Goal: Book appointment/travel/reservation

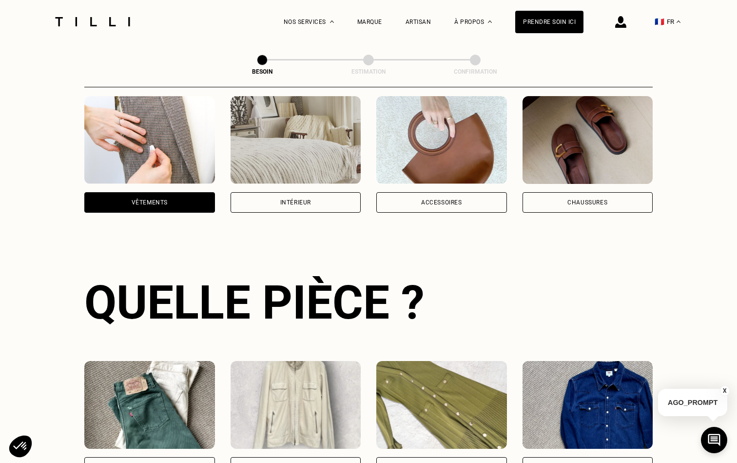
scroll to position [184, 0]
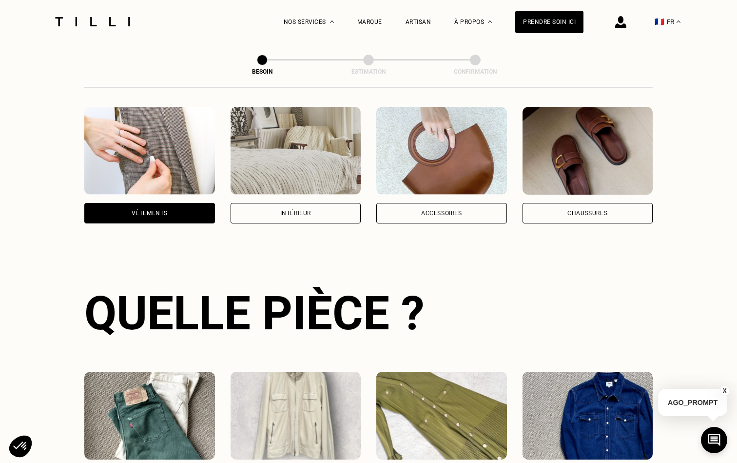
click at [170, 143] on img at bounding box center [149, 151] width 131 height 88
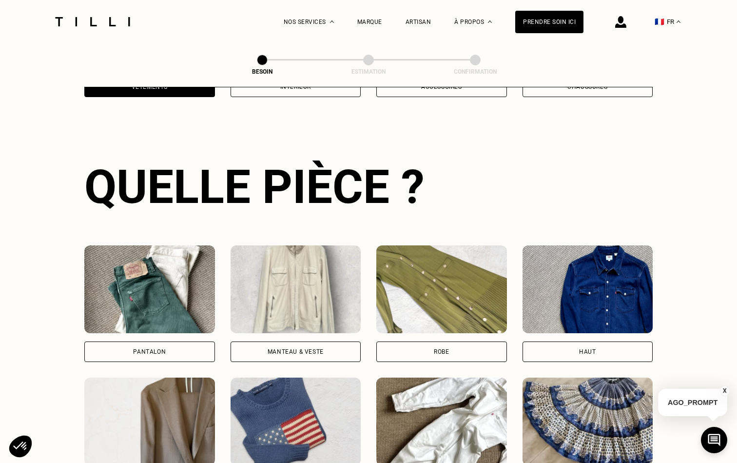
scroll to position [317, 0]
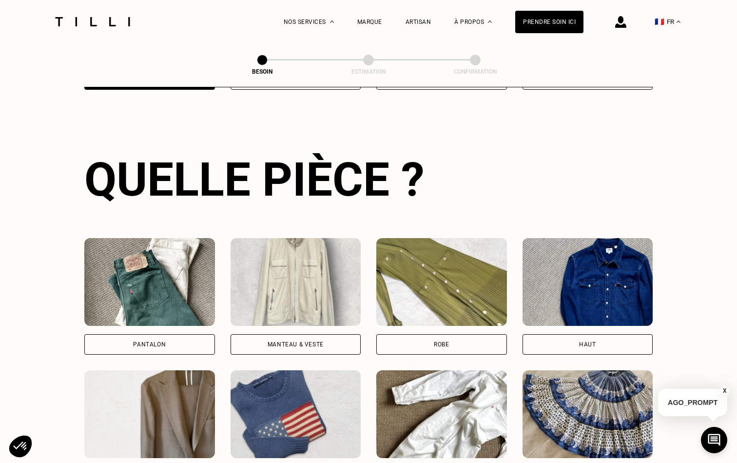
click at [170, 334] on div "Pantalon" at bounding box center [149, 344] width 131 height 20
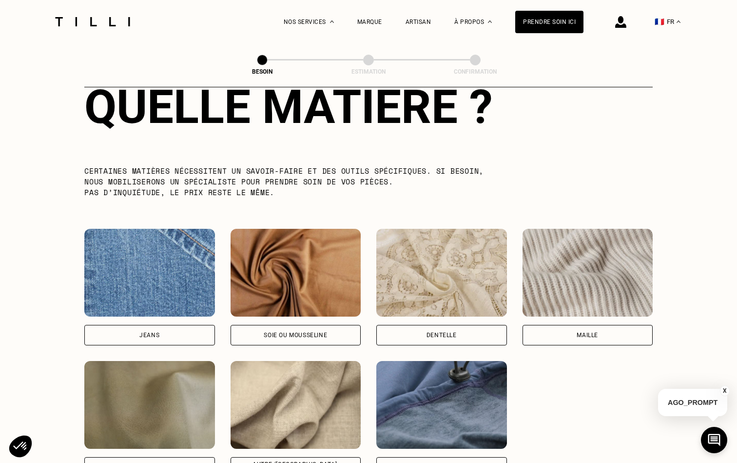
click at [170, 327] on div "Jeans" at bounding box center [149, 335] width 131 height 20
select select "FR"
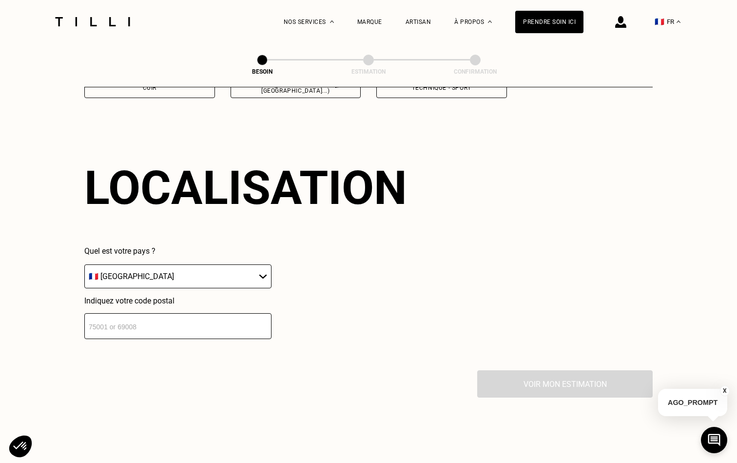
scroll to position [1308, 0]
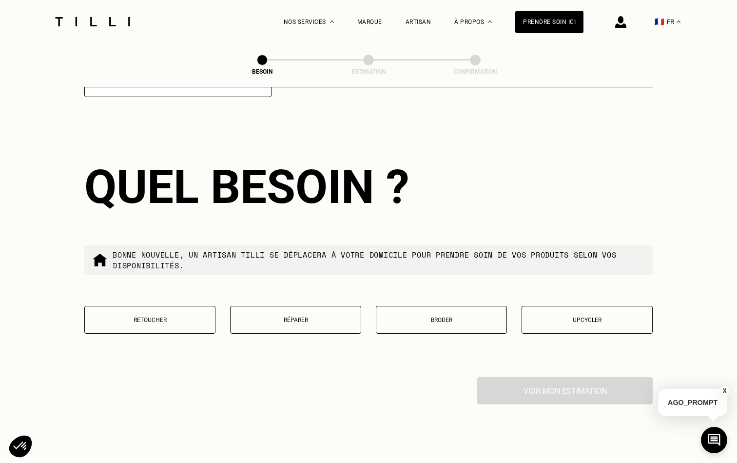
scroll to position [1548, 0]
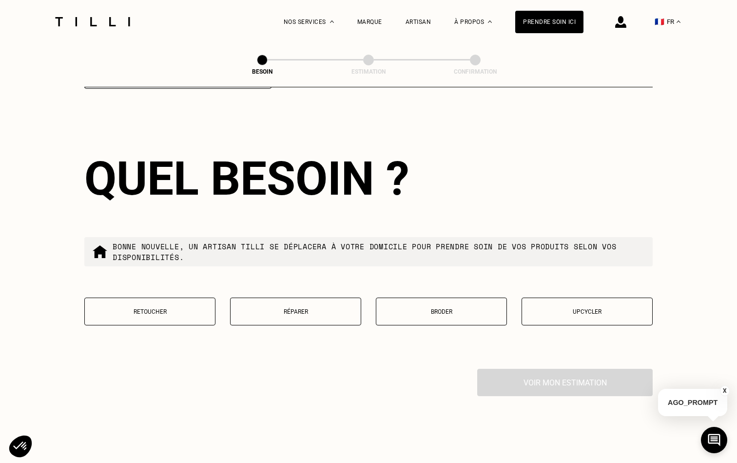
type input "76100"
click at [190, 297] on button "Retoucher" at bounding box center [149, 311] width 131 height 28
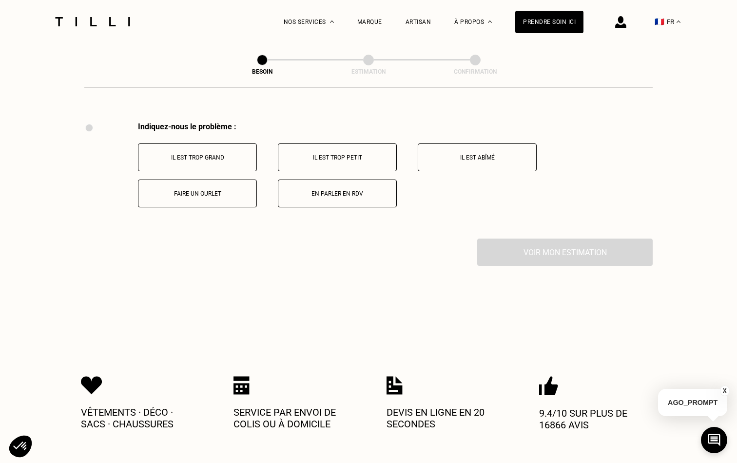
scroll to position [1798, 0]
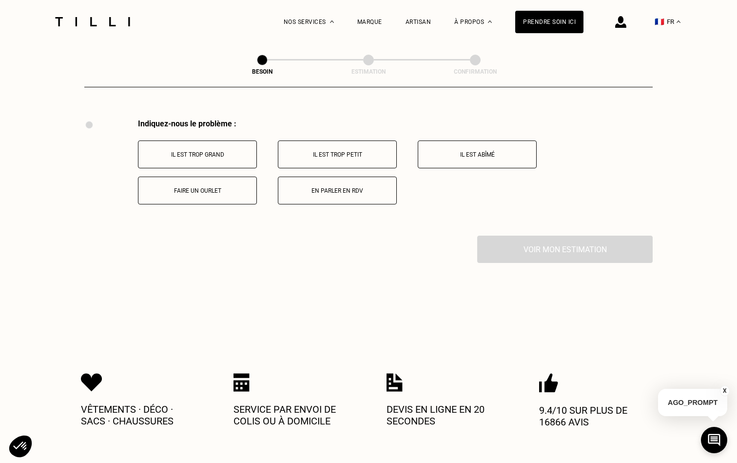
click at [248, 155] on button "Il est trop grand" at bounding box center [197, 154] width 119 height 28
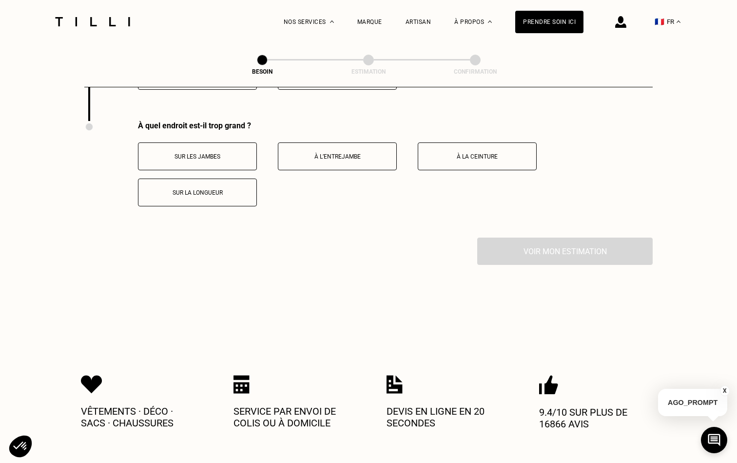
scroll to position [1915, 0]
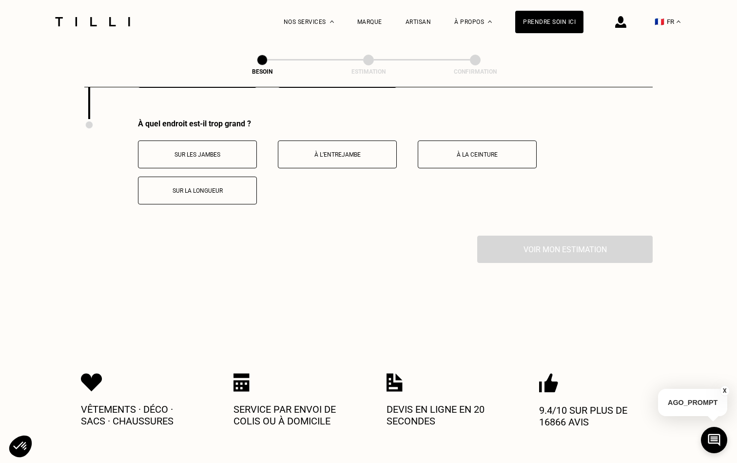
click at [243, 176] on button "Sur la longueur" at bounding box center [197, 190] width 119 height 28
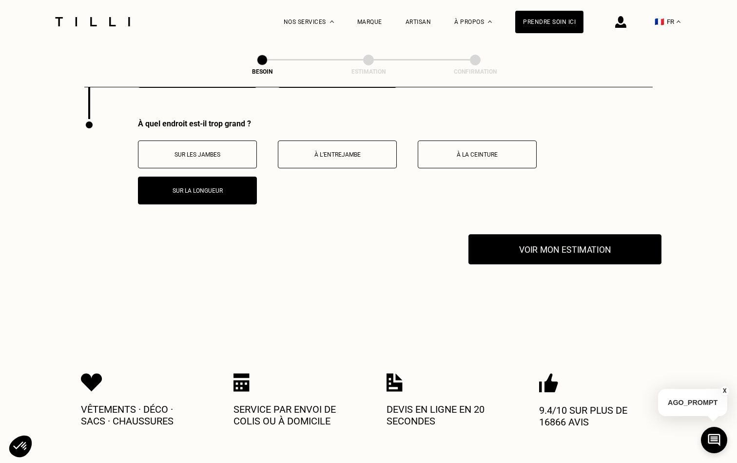
click at [567, 241] on button "Voir mon estimation" at bounding box center [565, 249] width 193 height 30
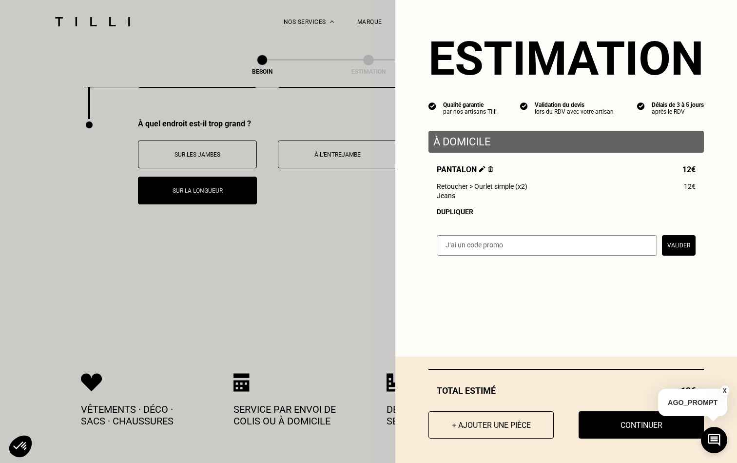
click at [725, 389] on button "X" at bounding box center [725, 390] width 10 height 11
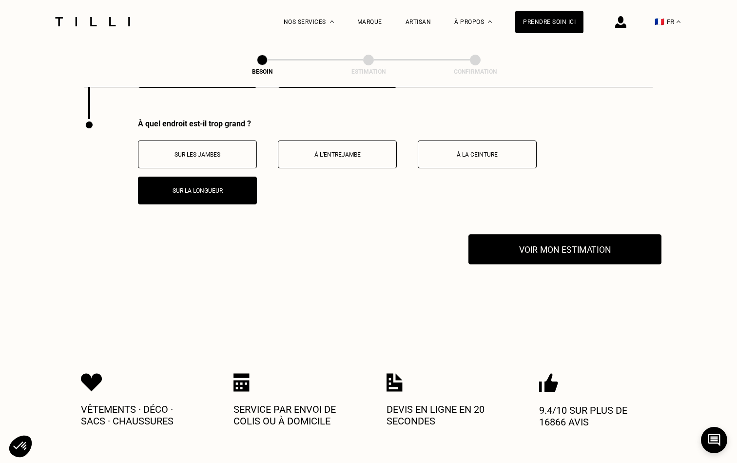
click at [599, 244] on button "Voir mon estimation" at bounding box center [565, 249] width 193 height 30
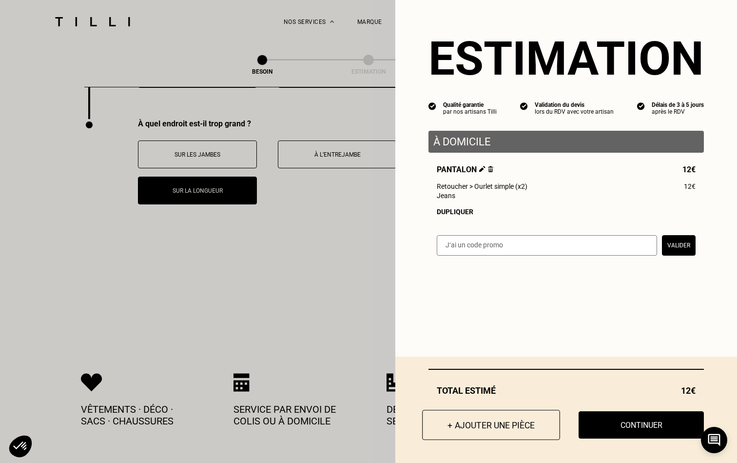
click at [529, 421] on button "+ Ajouter une pièce" at bounding box center [491, 425] width 138 height 30
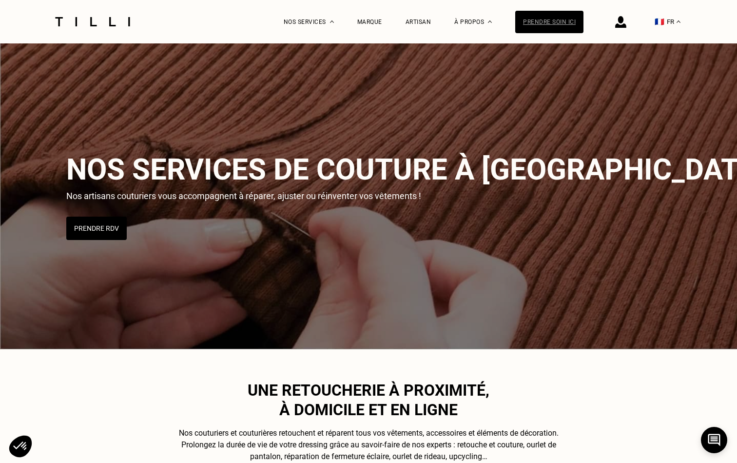
click at [554, 19] on div "Prendre soin ici" at bounding box center [549, 22] width 68 height 22
select select "FR"
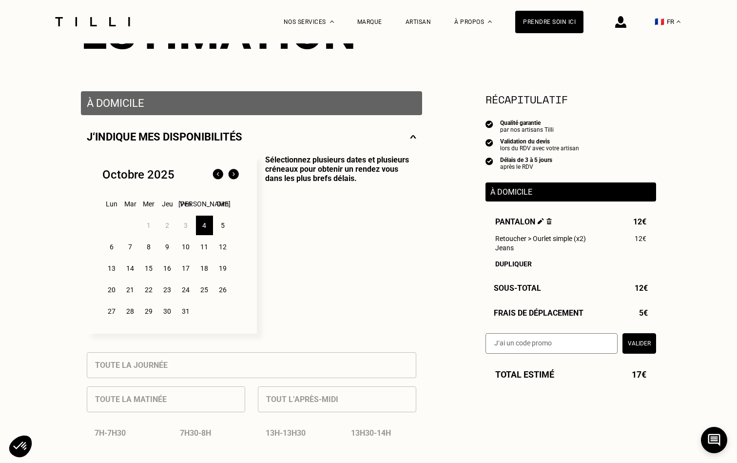
scroll to position [147, 0]
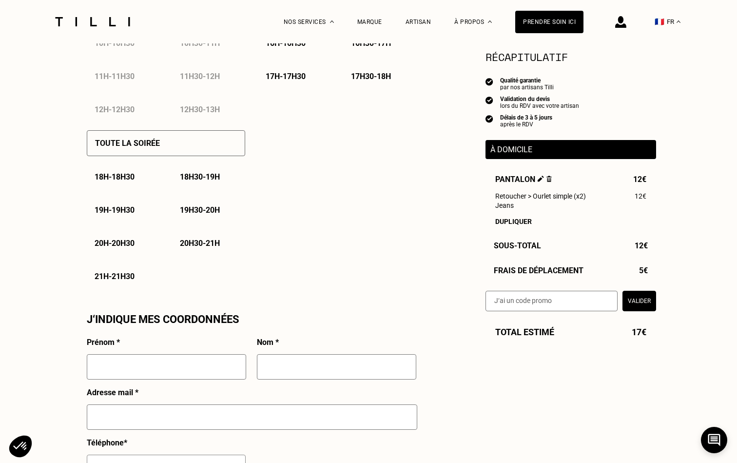
scroll to position [629, 0]
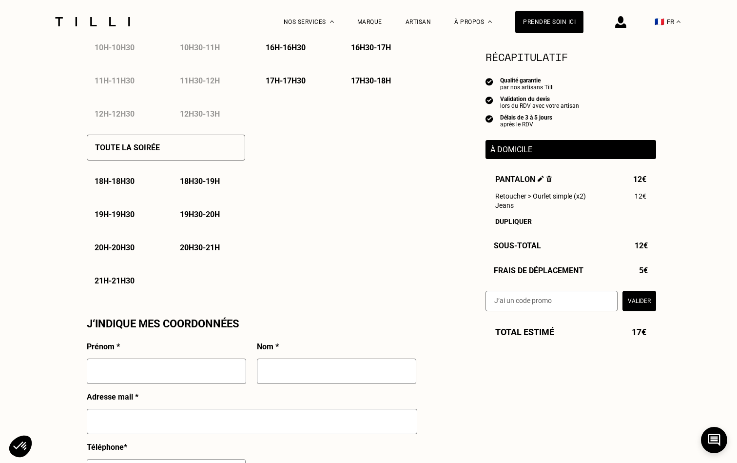
click at [197, 367] on input "text" at bounding box center [166, 370] width 159 height 25
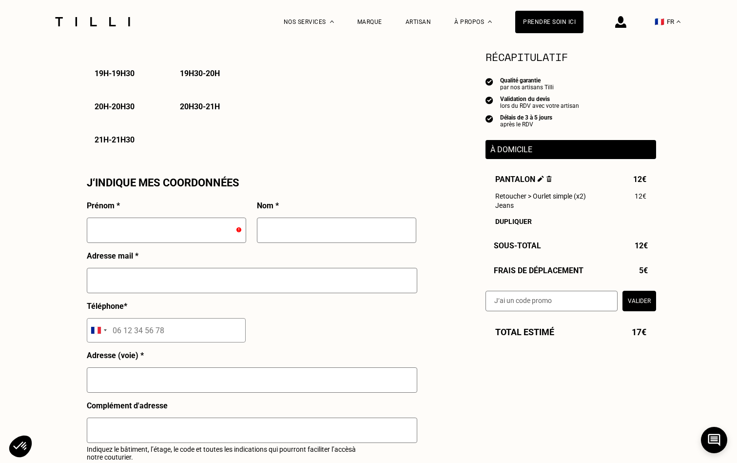
type input "[PERSON_NAME]"
type input "Harel"
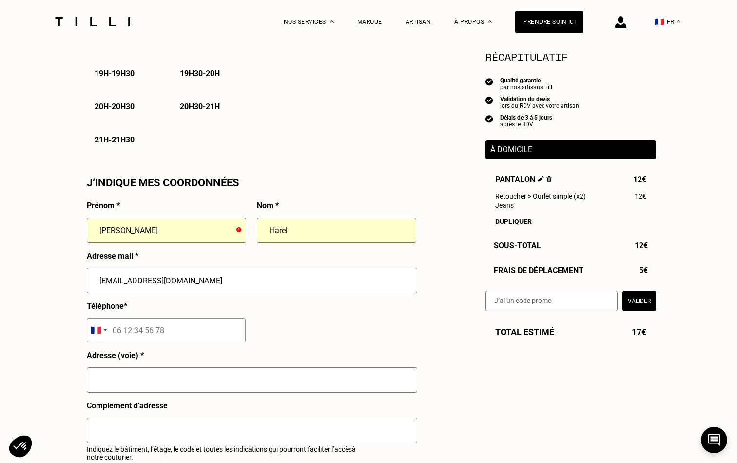
type input "[EMAIL_ADDRESS][DOMAIN_NAME]"
type input "698661556"
type input "[STREET_ADDRESS][PERSON_NAME]"
type input "[GEOGRAPHIC_DATA]"
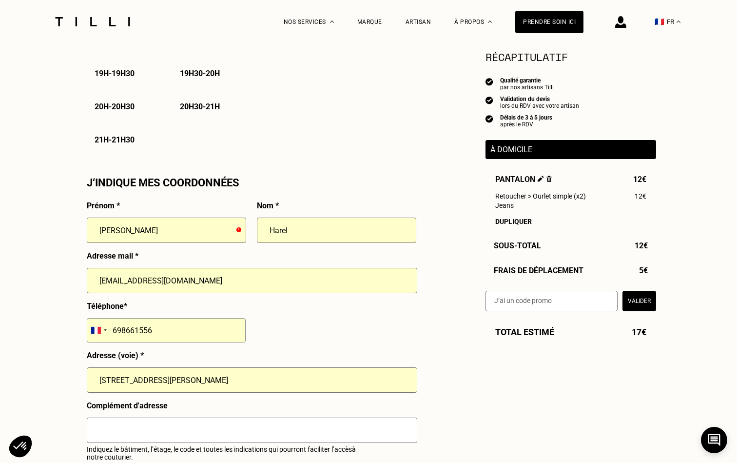
scroll to position [870, 0]
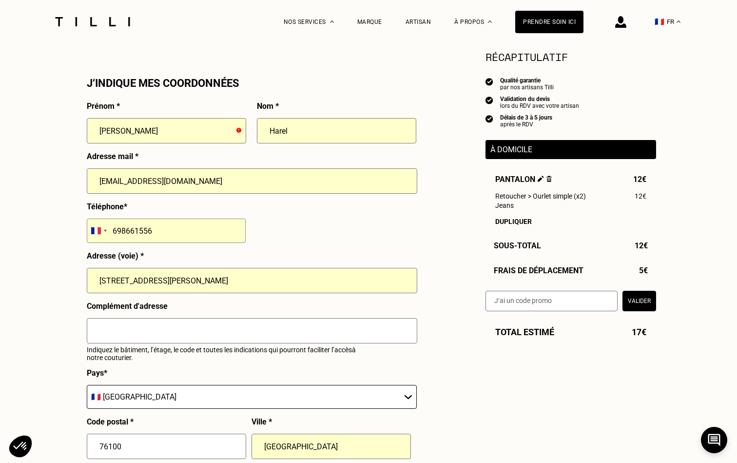
click at [114, 331] on div "Prénom * [PERSON_NAME] * [PERSON_NAME] Adresse mail * [EMAIL_ADDRESS][DOMAIN_NA…" at bounding box center [252, 304] width 330 height 407
type input "06 98 66 15 56"
click at [105, 281] on input "[STREET_ADDRESS][PERSON_NAME]" at bounding box center [252, 280] width 331 height 25
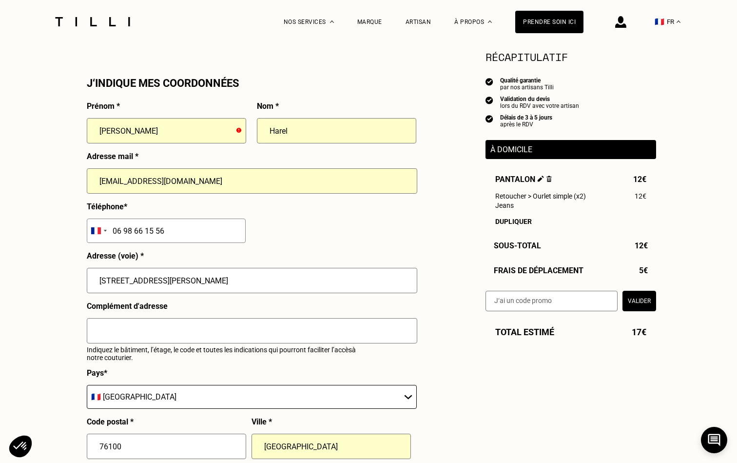
type input "[STREET_ADDRESS][PERSON_NAME]"
click at [103, 332] on input "text" at bounding box center [252, 330] width 331 height 25
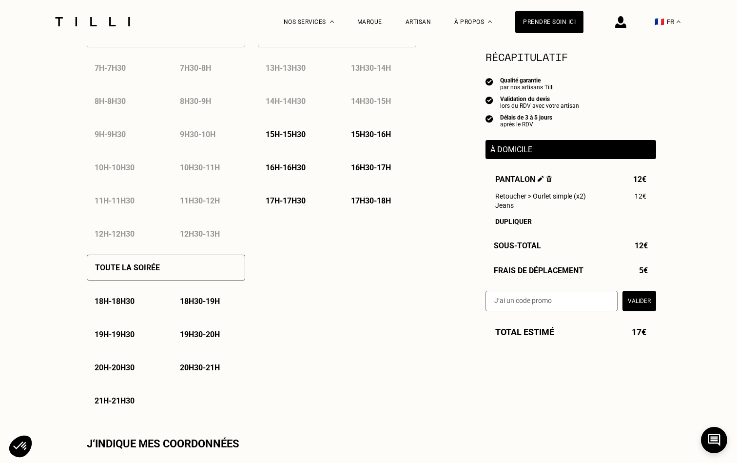
scroll to position [509, 0]
type input "appt 107"
click at [374, 168] on p "16h30 - 17h" at bounding box center [371, 167] width 40 height 9
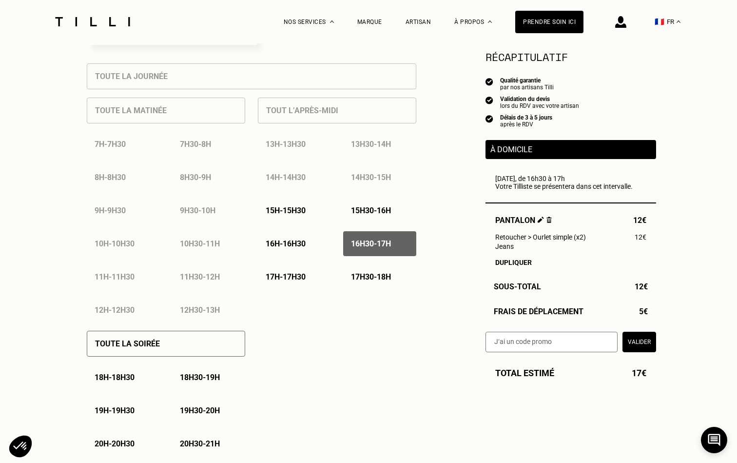
scroll to position [417, 0]
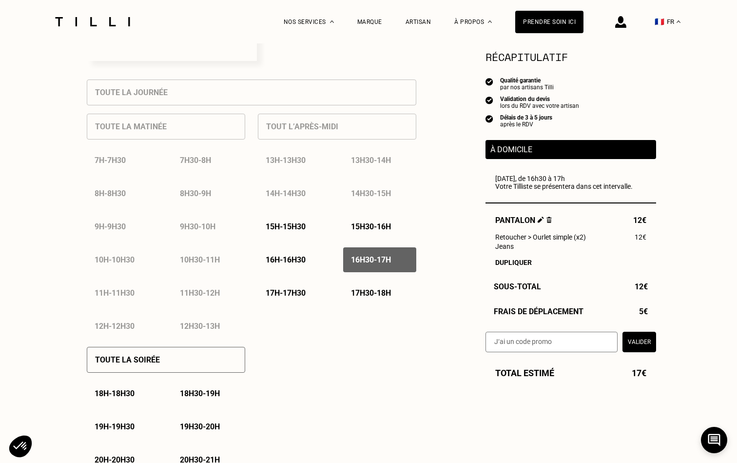
click at [300, 225] on p "15h - 15h30" at bounding box center [286, 226] width 40 height 9
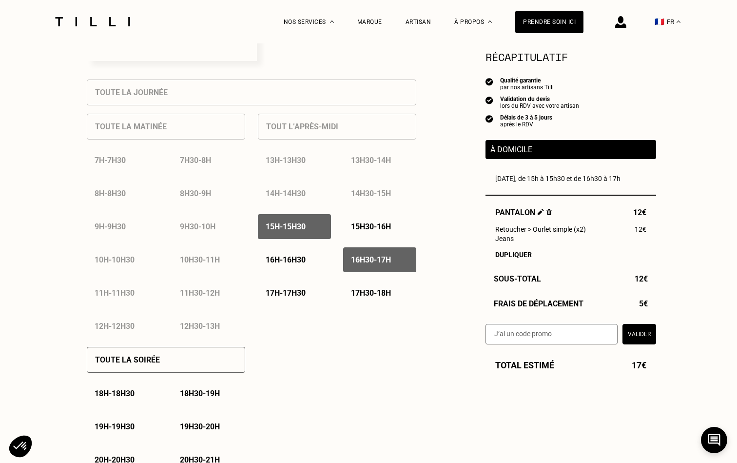
click at [371, 220] on div "15h30 - 16h" at bounding box center [379, 226] width 73 height 25
click at [373, 266] on div "16h30 - 17h" at bounding box center [379, 259] width 73 height 25
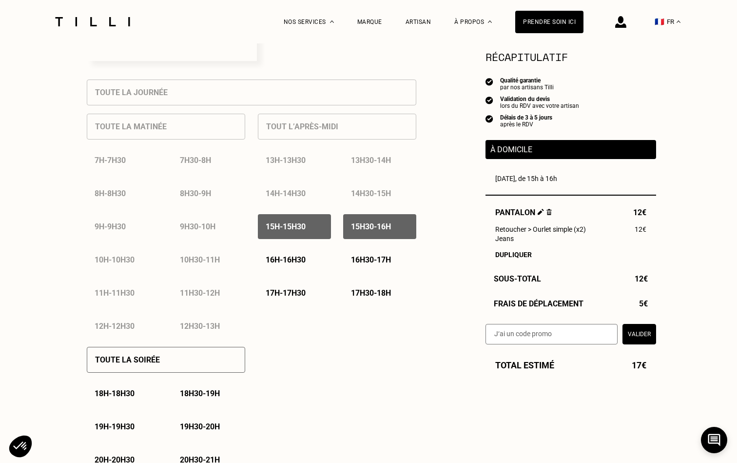
click at [375, 238] on div "15h30 - 16h" at bounding box center [379, 226] width 73 height 25
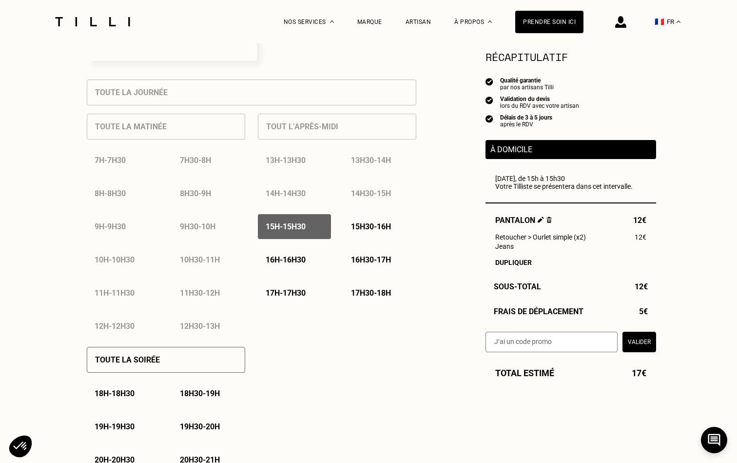
click at [359, 233] on div "15h30 - 16h" at bounding box center [379, 226] width 73 height 25
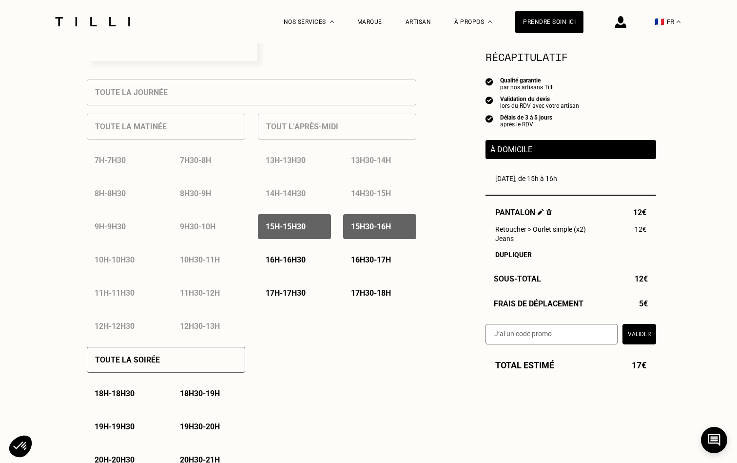
click at [359, 233] on div "15h30 - 16h" at bounding box center [379, 226] width 73 height 25
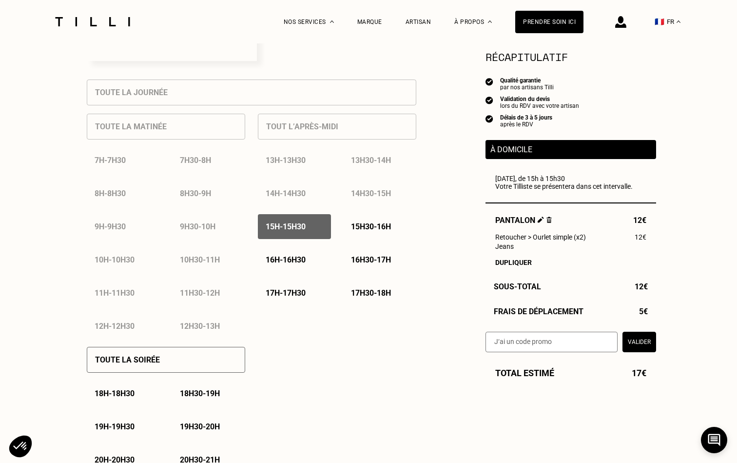
click at [292, 231] on p "15h - 15h30" at bounding box center [286, 226] width 40 height 9
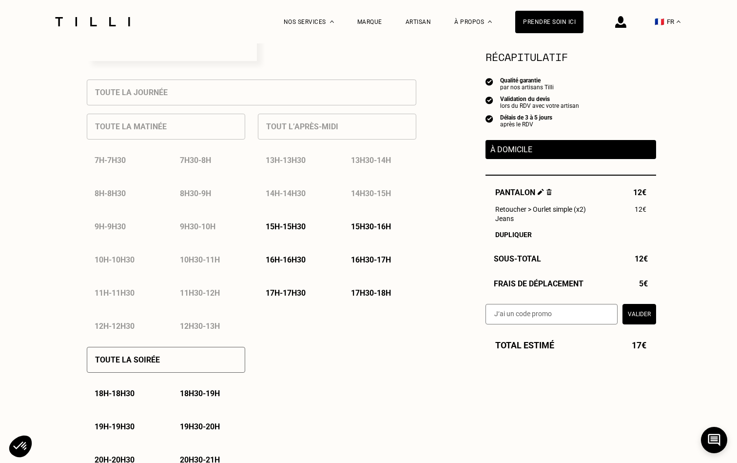
click at [360, 237] on div "15h30 - 16h" at bounding box center [379, 226] width 73 height 25
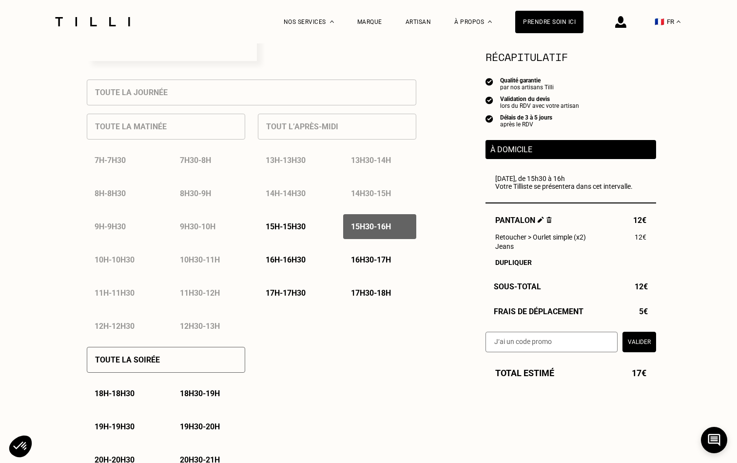
click at [298, 231] on p "15h - 15h30" at bounding box center [286, 226] width 40 height 9
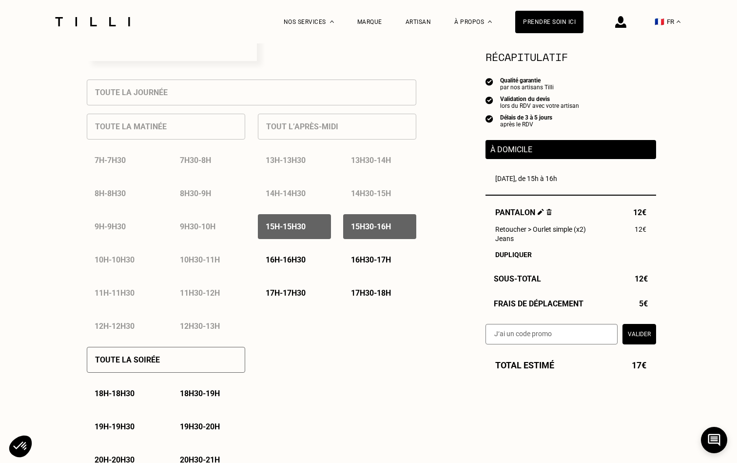
click at [358, 233] on div "15h30 - 16h" at bounding box center [379, 226] width 73 height 25
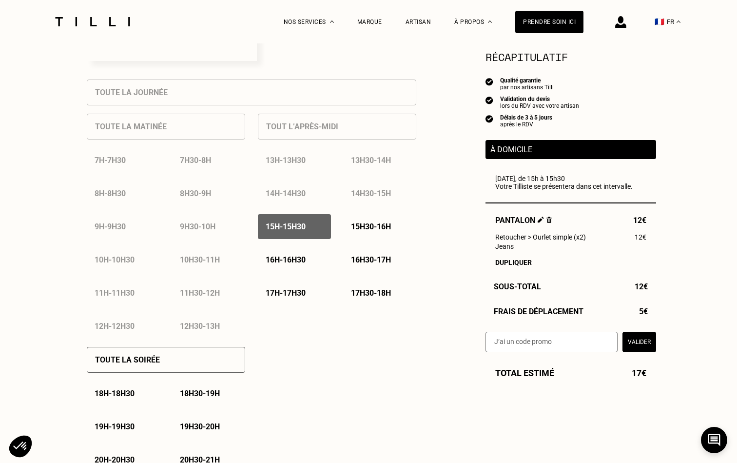
click at [363, 264] on p "16h30 - 17h" at bounding box center [371, 259] width 40 height 9
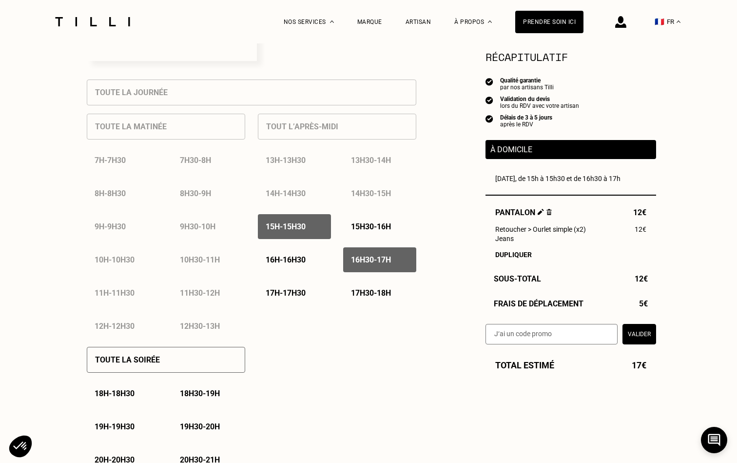
click at [293, 264] on p "16h - 16h30" at bounding box center [286, 259] width 40 height 9
click at [364, 223] on p "15h30 - 16h" at bounding box center [371, 226] width 40 height 9
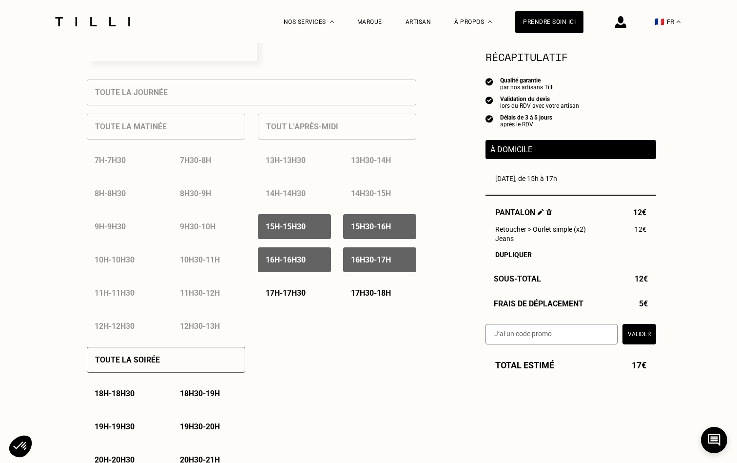
click at [295, 296] on p "17h - 17h30" at bounding box center [286, 292] width 40 height 9
click at [362, 293] on p "17h30 - 18h" at bounding box center [371, 292] width 40 height 9
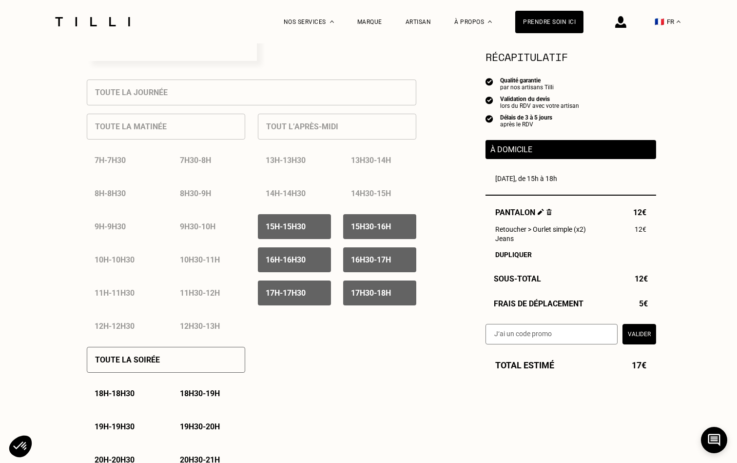
click at [286, 286] on div "17h - 17h30" at bounding box center [294, 292] width 73 height 25
click at [358, 288] on div "17h30 - 18h" at bounding box center [379, 292] width 73 height 25
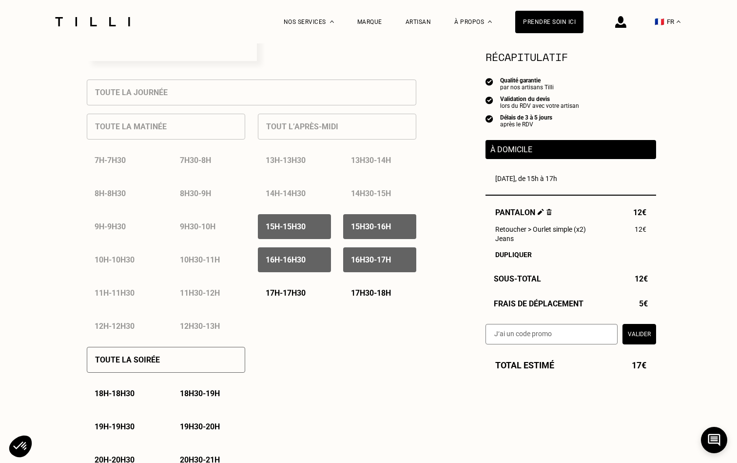
click at [365, 255] on div "16h30 - 17h" at bounding box center [379, 259] width 73 height 25
click at [304, 256] on p "16h - 16h30" at bounding box center [286, 259] width 40 height 9
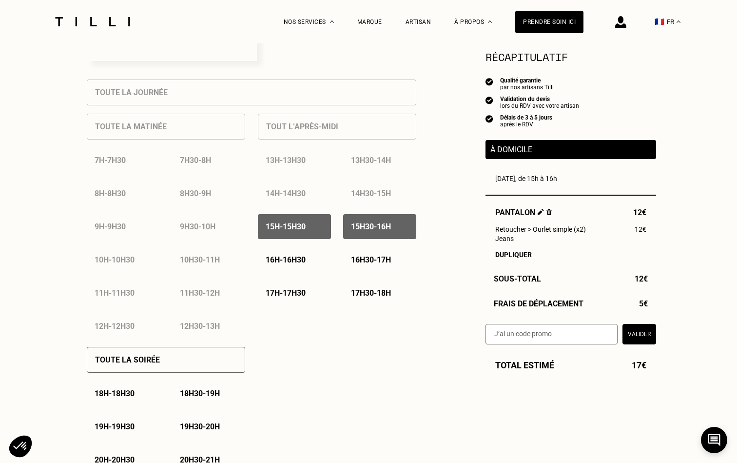
click at [375, 217] on div "15h30 - 16h" at bounding box center [379, 226] width 73 height 25
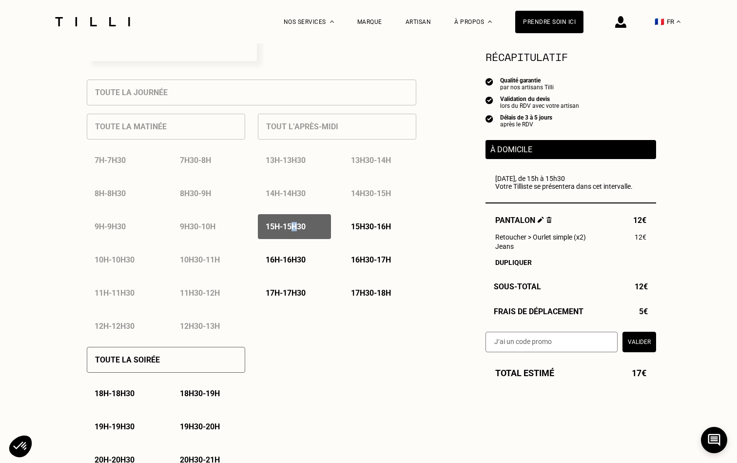
click at [298, 230] on p "15h - 15h30" at bounding box center [286, 226] width 40 height 9
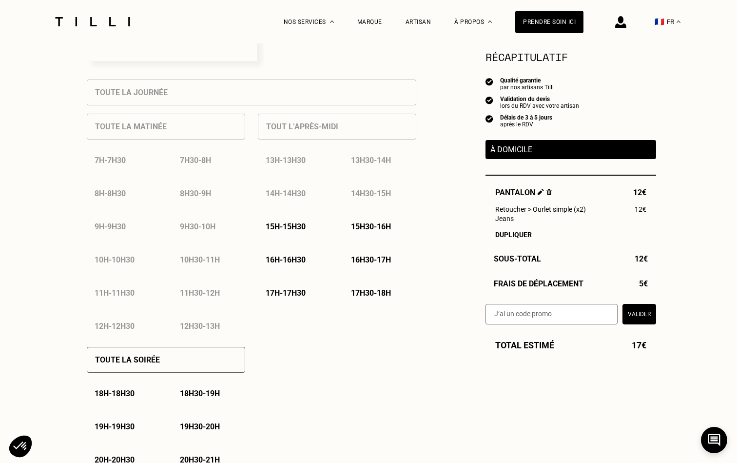
click at [311, 226] on div "15h - 15h30" at bounding box center [294, 226] width 73 height 25
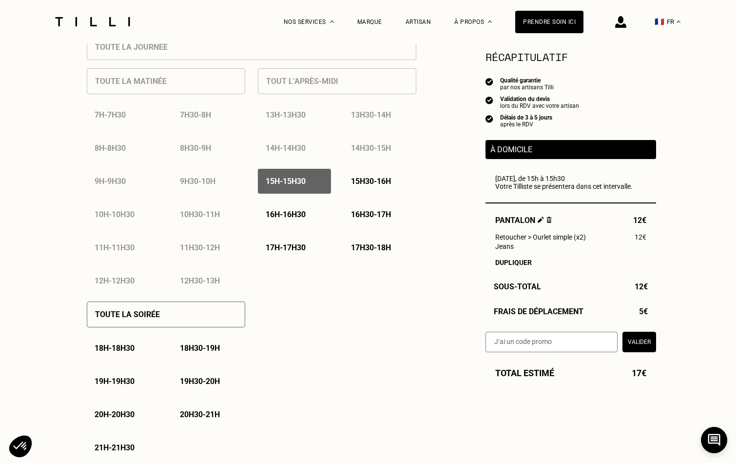
scroll to position [453, 0]
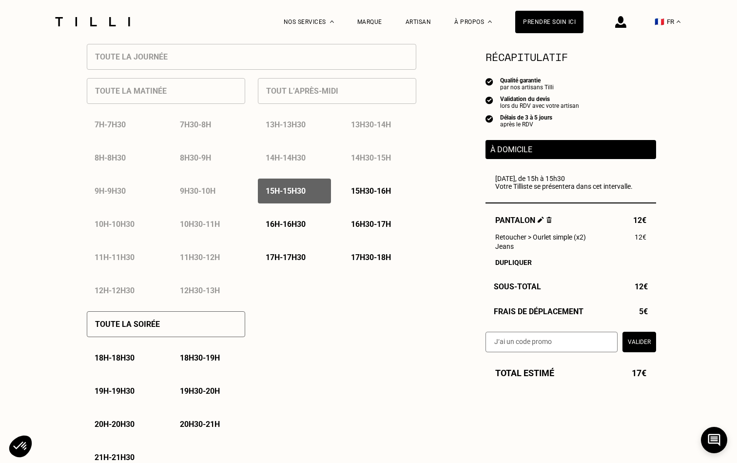
click at [304, 186] on div "15h - 15h30" at bounding box center [294, 190] width 73 height 25
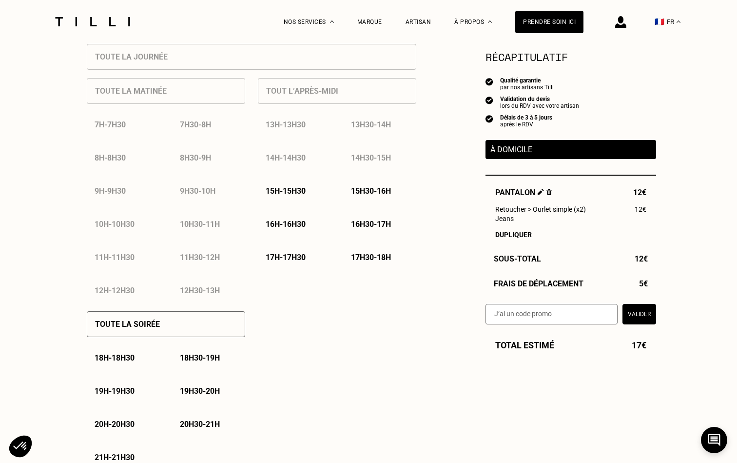
click at [369, 203] on div "15h30 - 16h" at bounding box center [379, 190] width 73 height 25
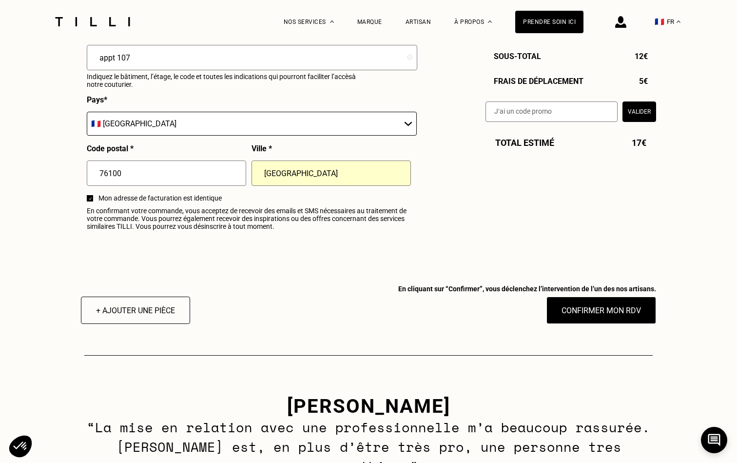
scroll to position [1252, 0]
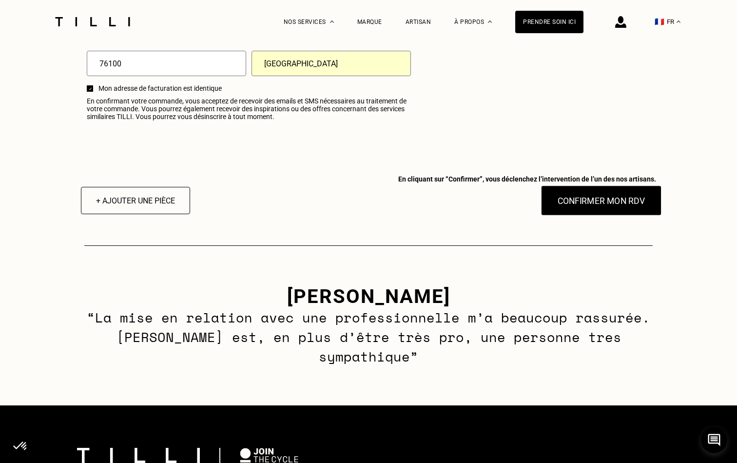
click at [615, 203] on button "Confirmer mon RDV" at bounding box center [601, 200] width 121 height 30
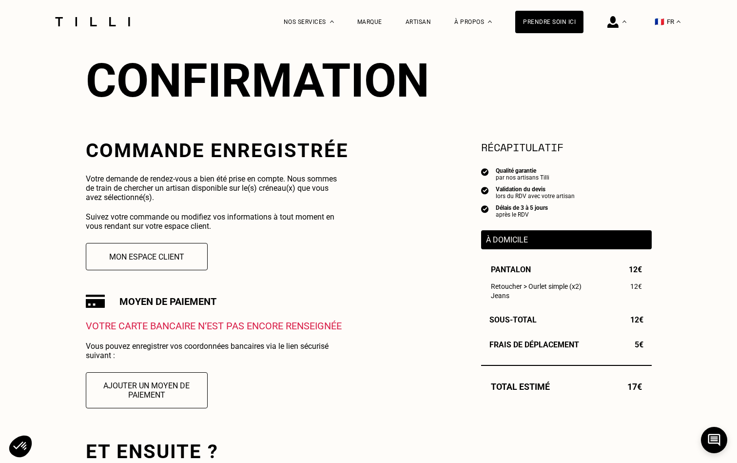
scroll to position [96, 0]
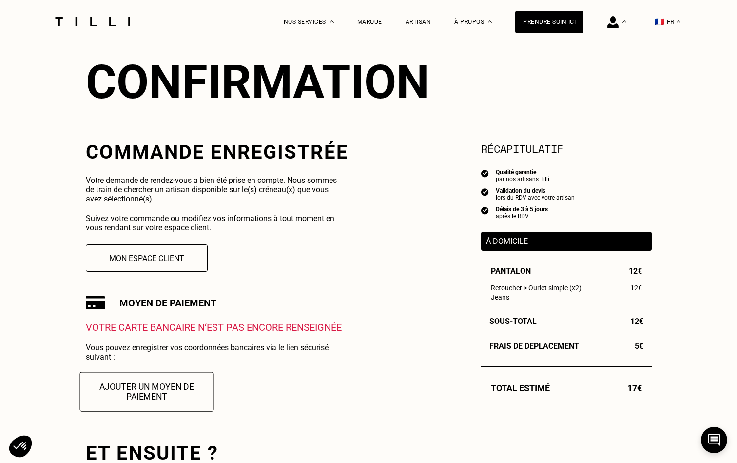
click at [167, 394] on button "Ajouter un moyen de paiement" at bounding box center [146, 391] width 134 height 39
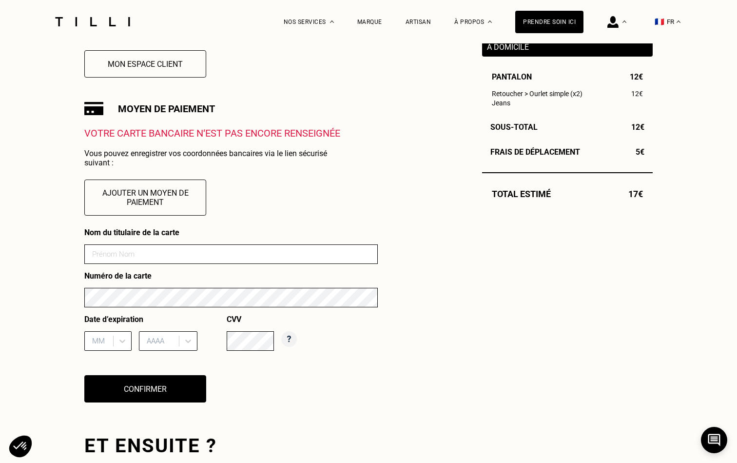
click at [169, 258] on form "Nom du titulaire de la carte Numéro de la carte Date d’expiration MM AAAA CVV" at bounding box center [230, 293] width 293 height 130
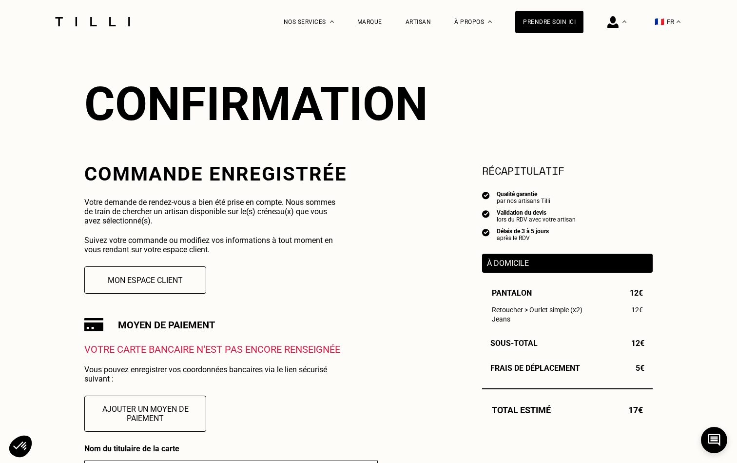
scroll to position [70, 0]
